Goal: Find specific page/section: Find specific page/section

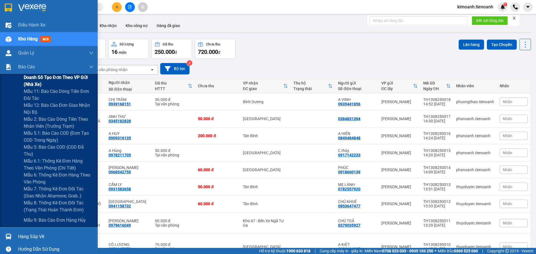
click at [46, 78] on span "Doanh số tạo đơn theo VP gửi (nhà xe)" at bounding box center [59, 81] width 70 height 14
